Goal: Information Seeking & Learning: Learn about a topic

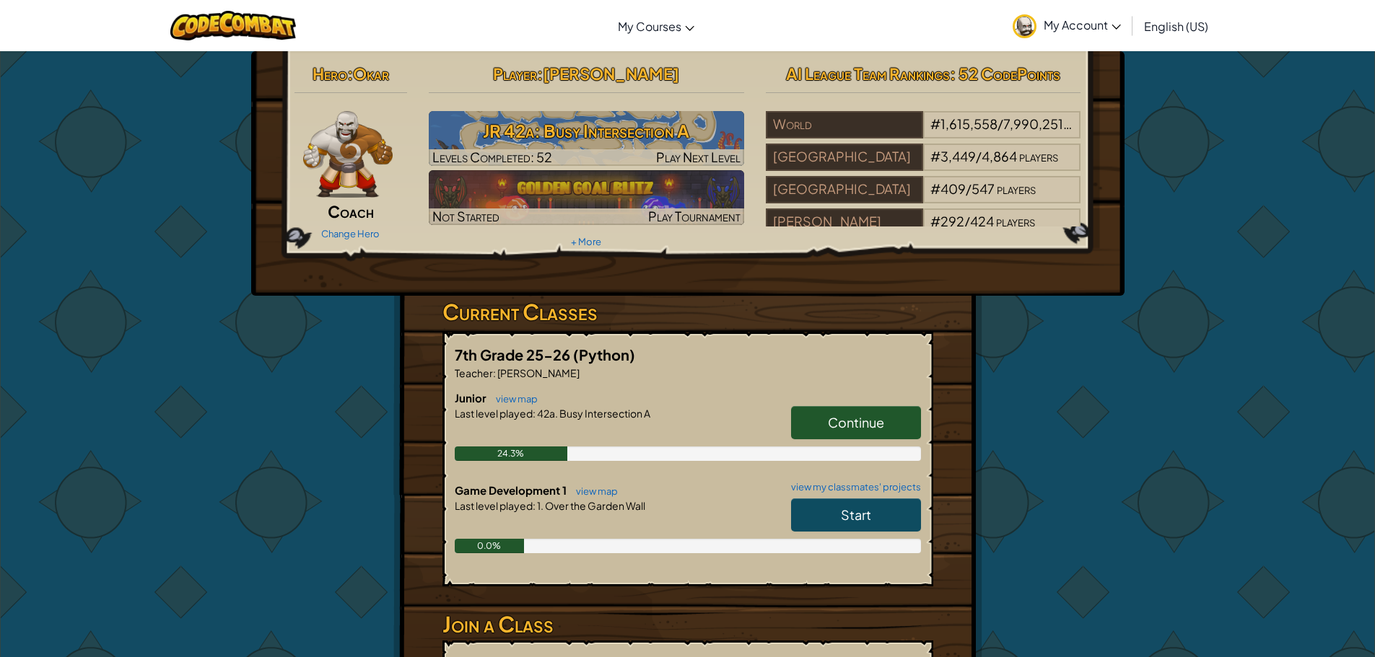
click at [870, 525] on link "Start" at bounding box center [856, 515] width 130 height 33
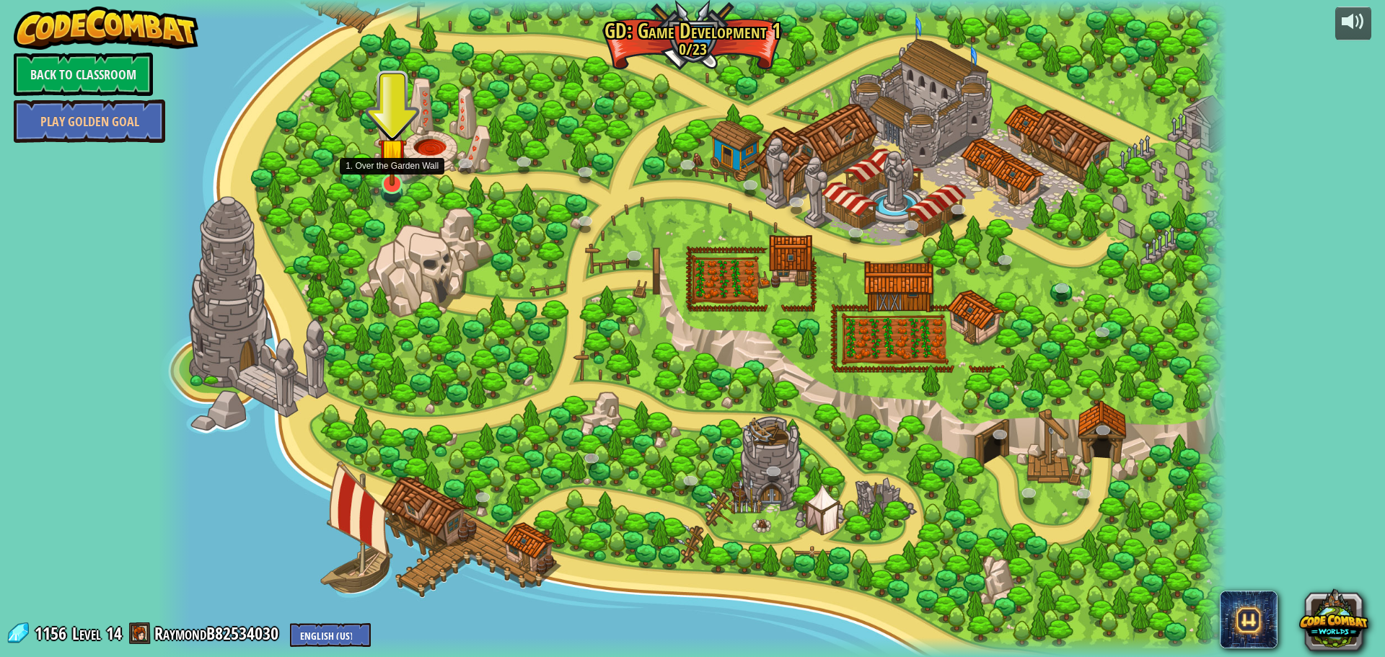
click at [390, 180] on img at bounding box center [392, 152] width 29 height 66
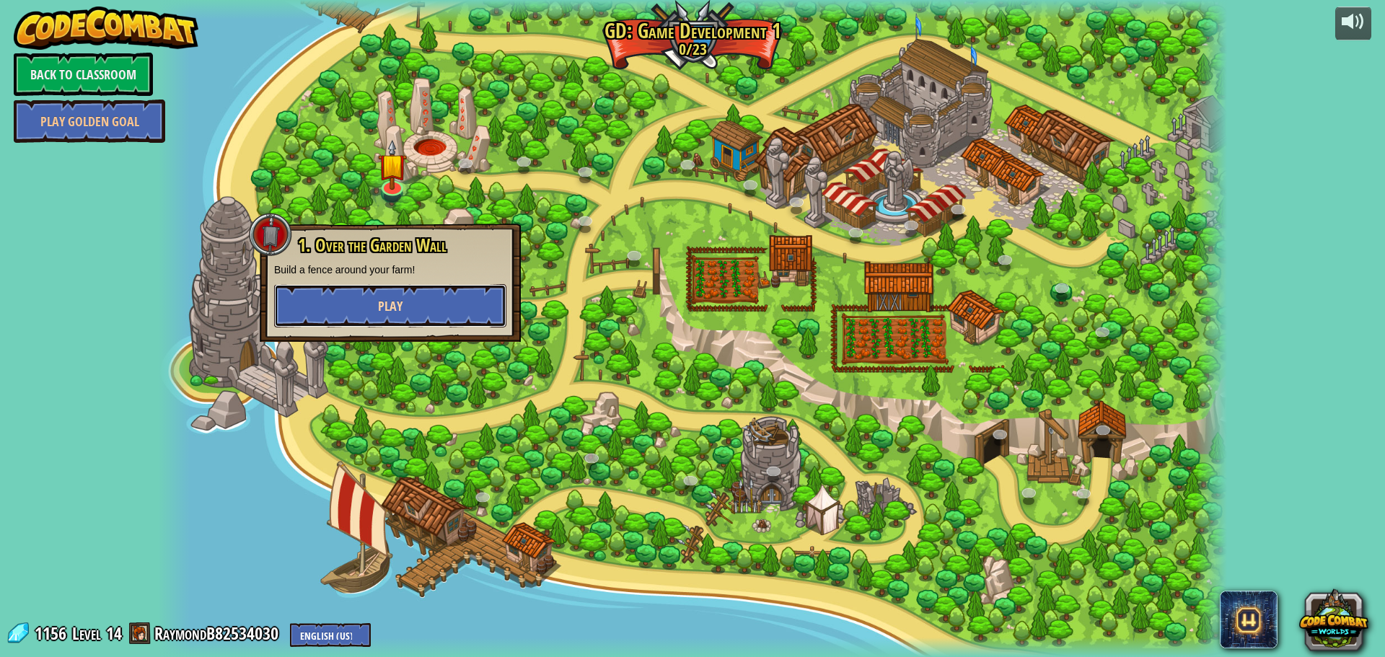
click at [418, 297] on button "Play" at bounding box center [390, 305] width 232 height 43
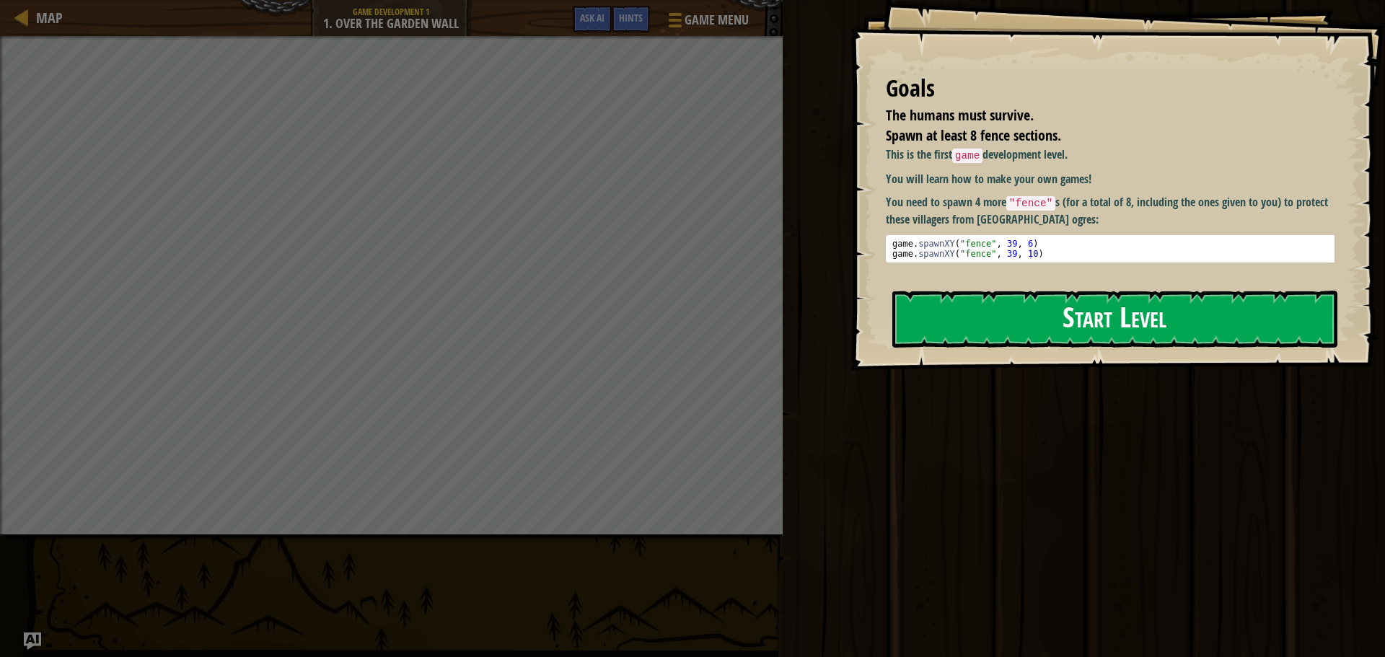
click at [1098, 320] on button "Start Level" at bounding box center [1115, 319] width 445 height 57
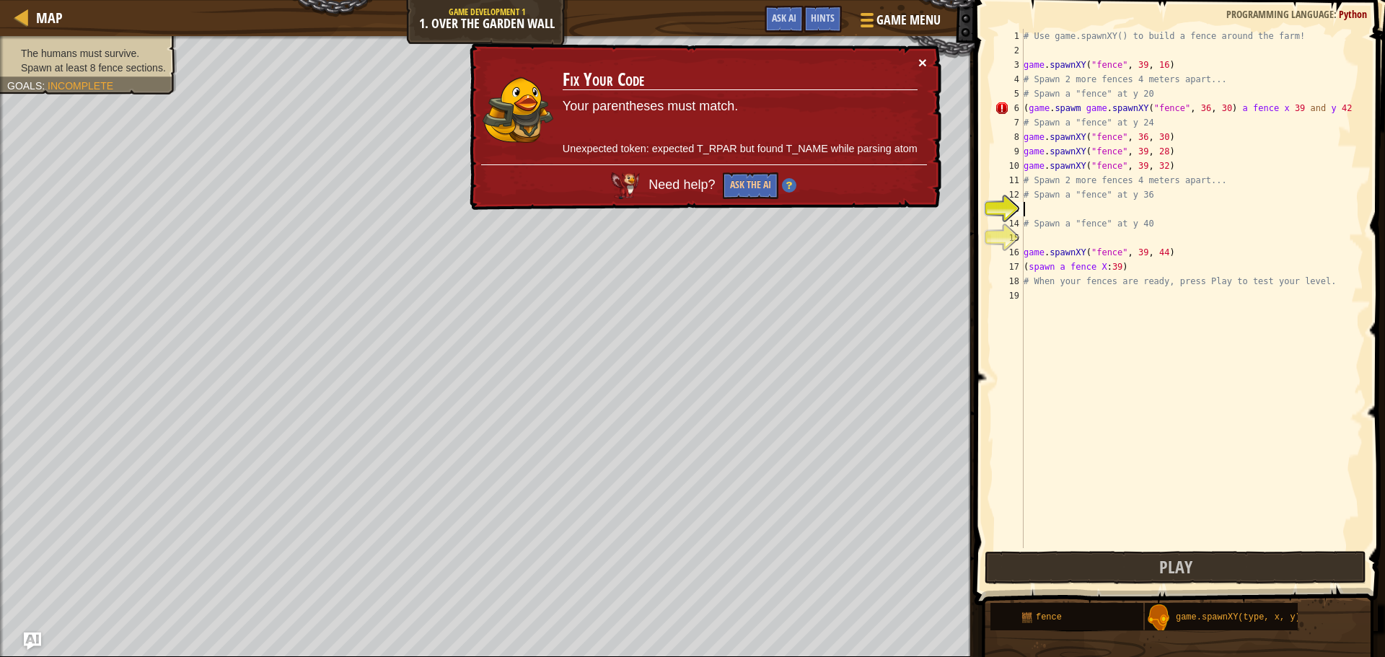
click at [919, 63] on button "×" at bounding box center [923, 62] width 9 height 15
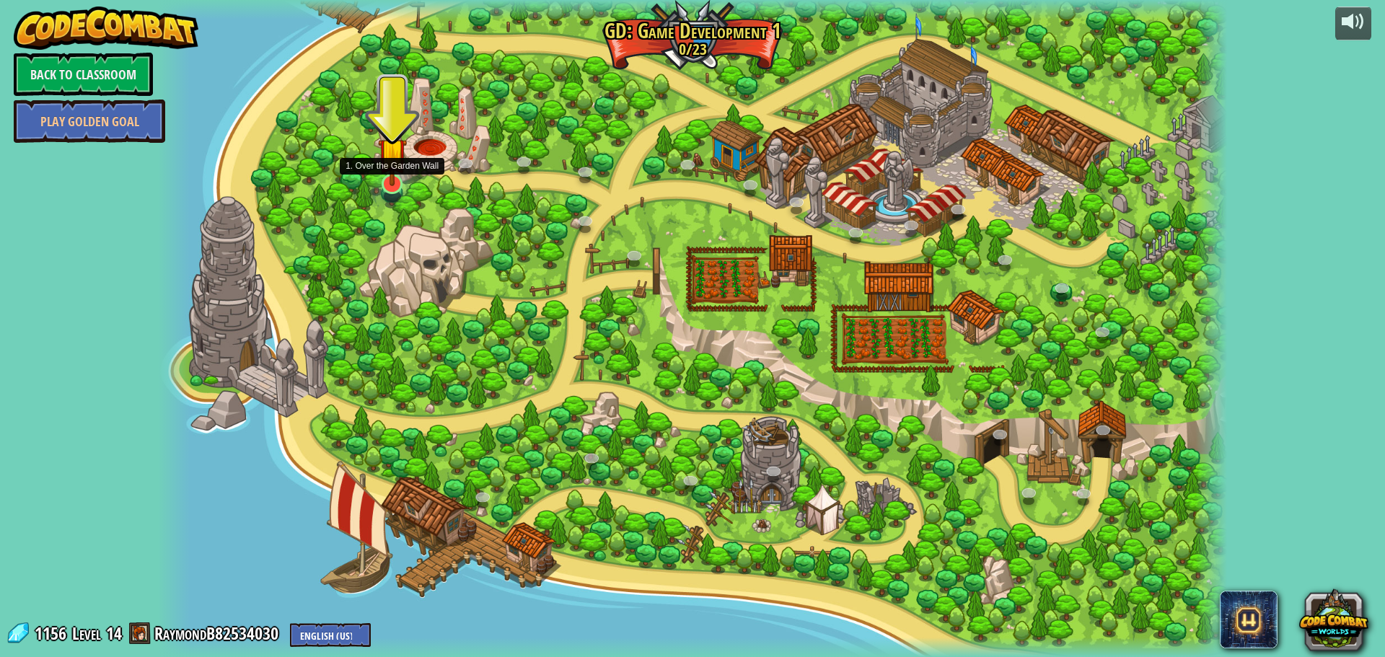
click at [398, 166] on img at bounding box center [392, 152] width 29 height 66
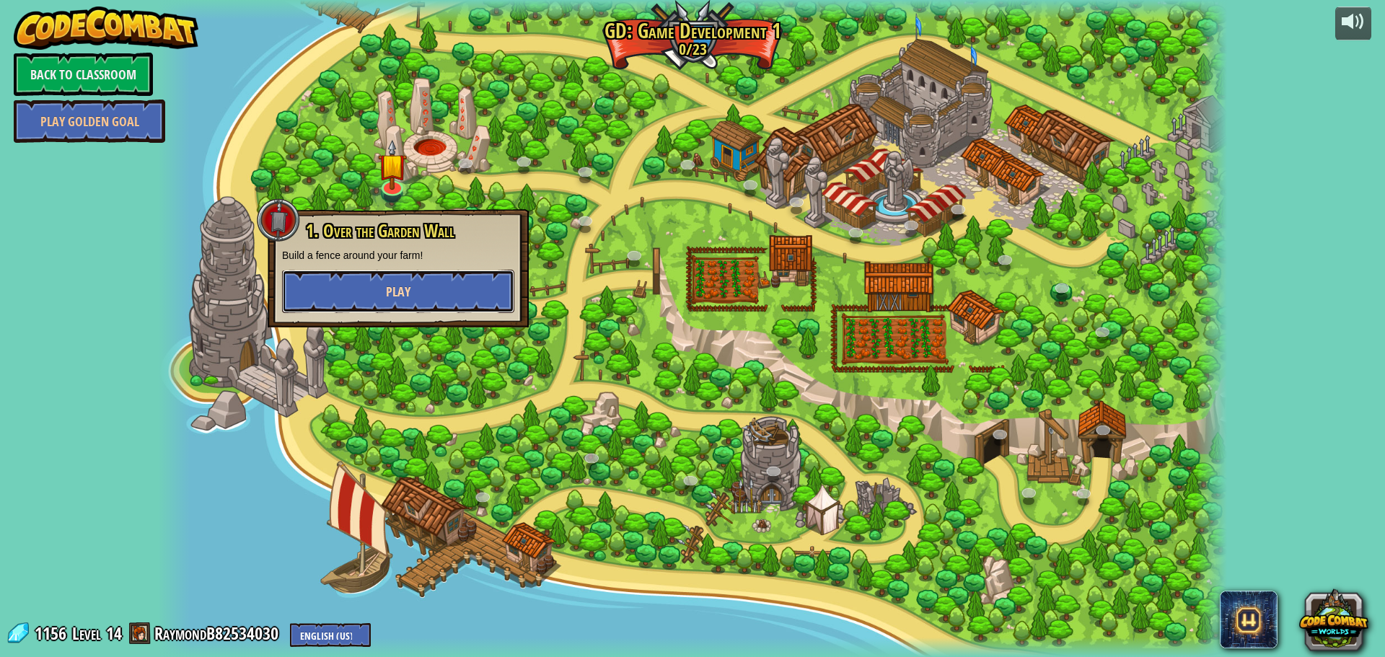
click at [411, 301] on button "Play" at bounding box center [398, 291] width 232 height 43
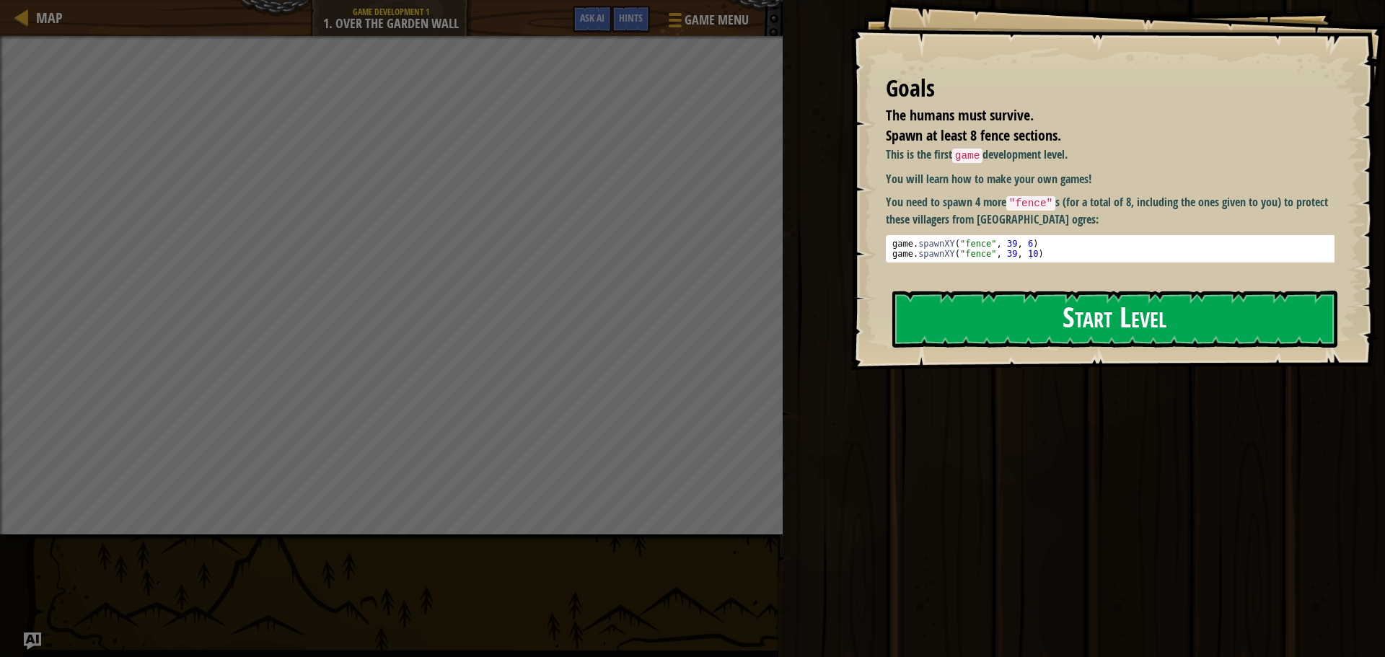
click at [1036, 331] on button "Start Level" at bounding box center [1115, 319] width 445 height 57
